Goal: Check status: Check status

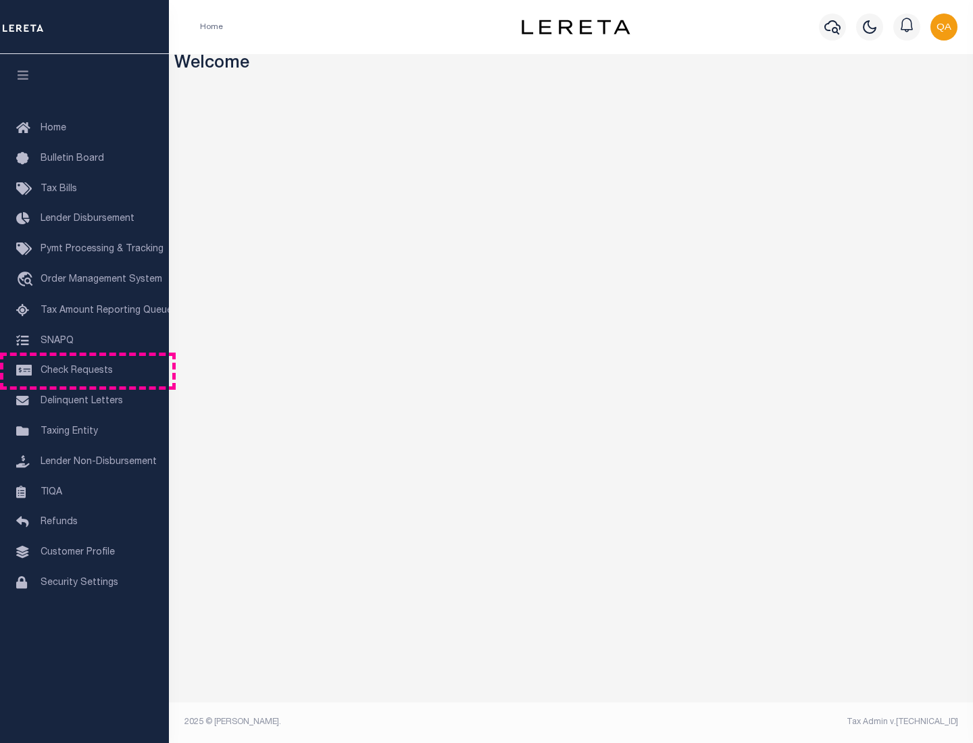
click at [84, 371] on span "Check Requests" at bounding box center [77, 370] width 72 height 9
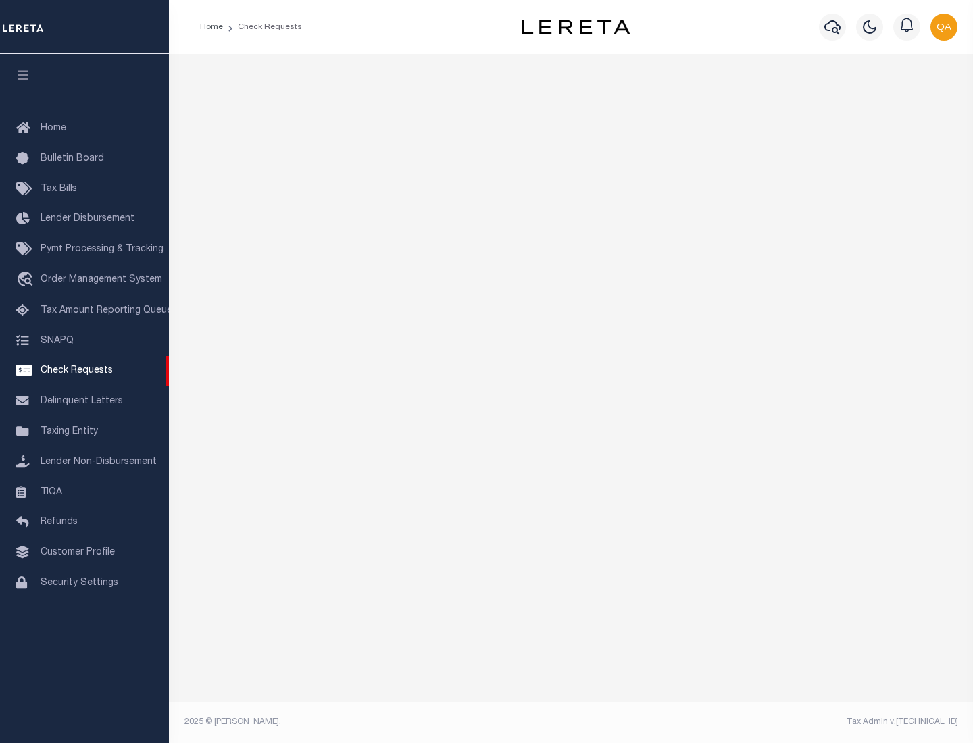
select select "50"
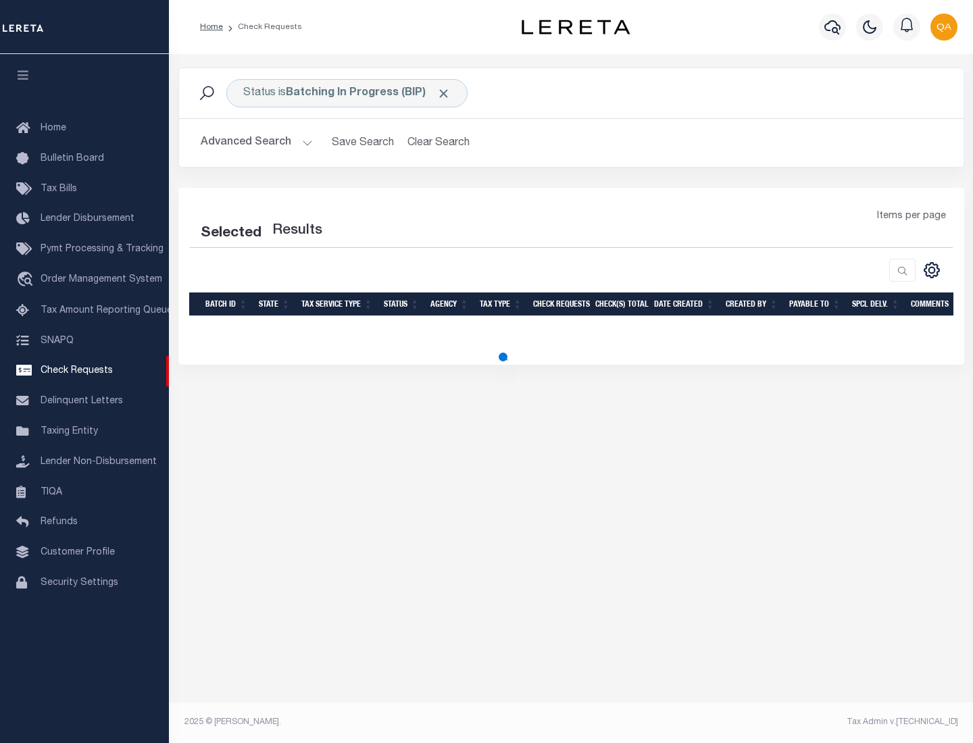
select select "50"
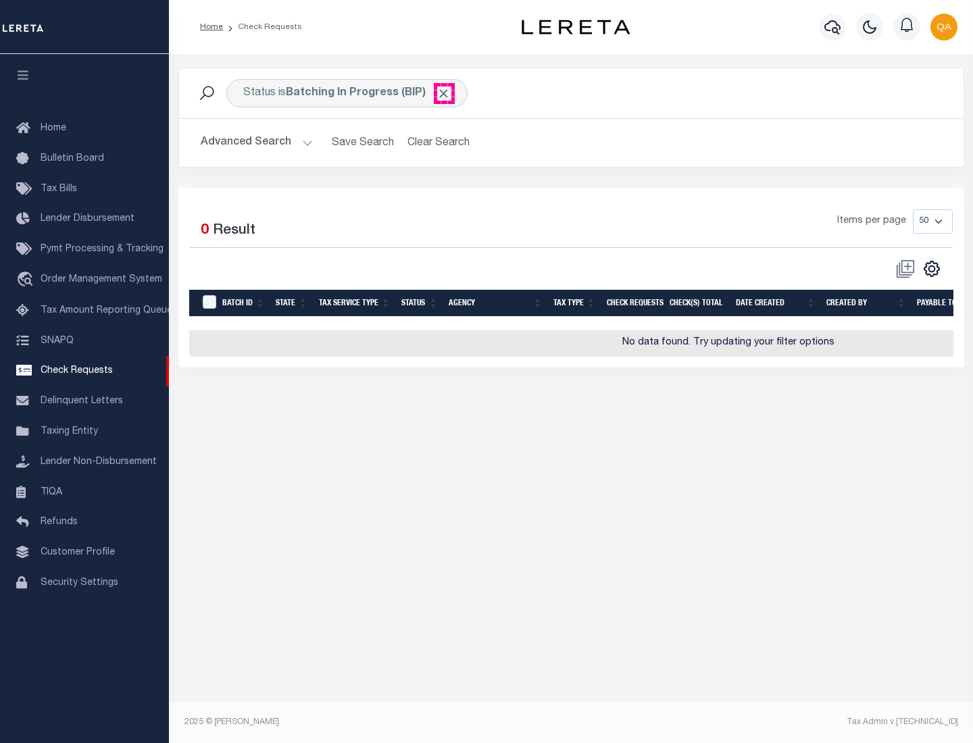
click at [444, 93] on span "Click to Remove" at bounding box center [443, 93] width 14 height 14
